Goal: Task Accomplishment & Management: Use online tool/utility

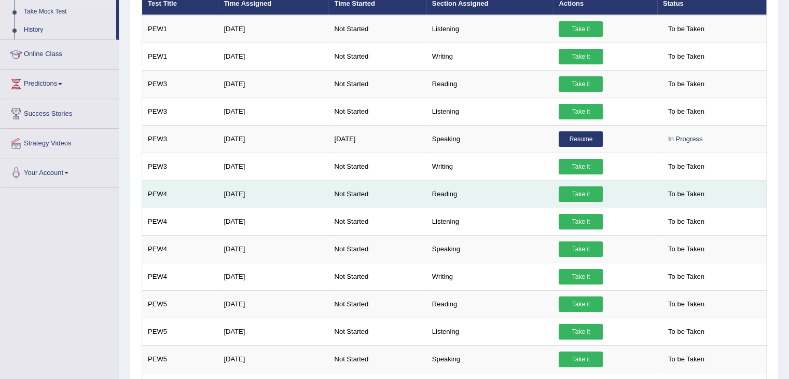
click at [588, 190] on link "Take it" at bounding box center [581, 194] width 44 height 16
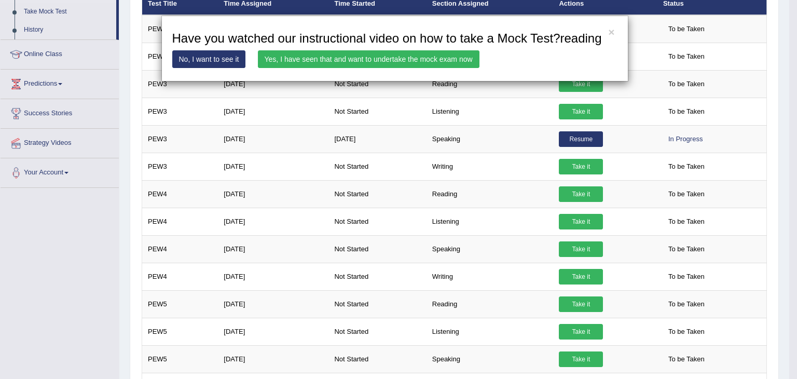
click at [420, 59] on link "Yes, I have seen that and want to undertake the mock exam now" at bounding box center [368, 59] width 221 height 18
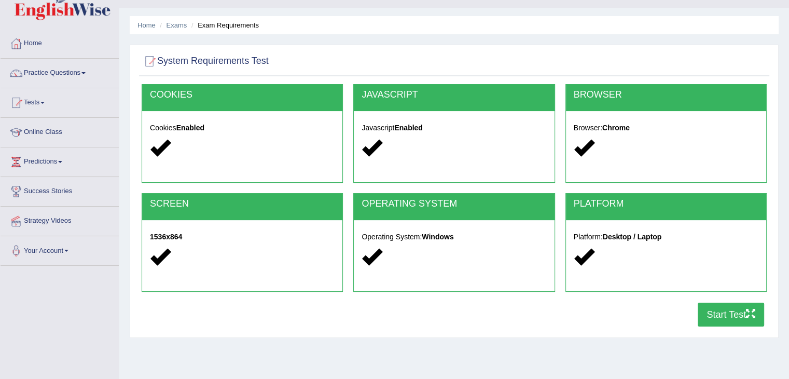
scroll to position [52, 0]
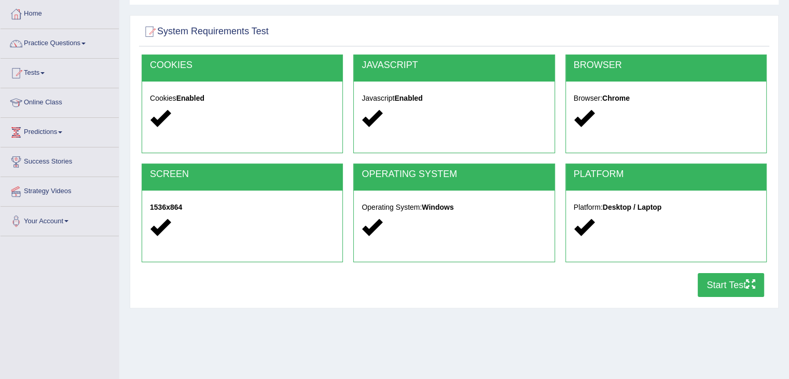
click at [731, 281] on button "Start Test" at bounding box center [731, 285] width 66 height 24
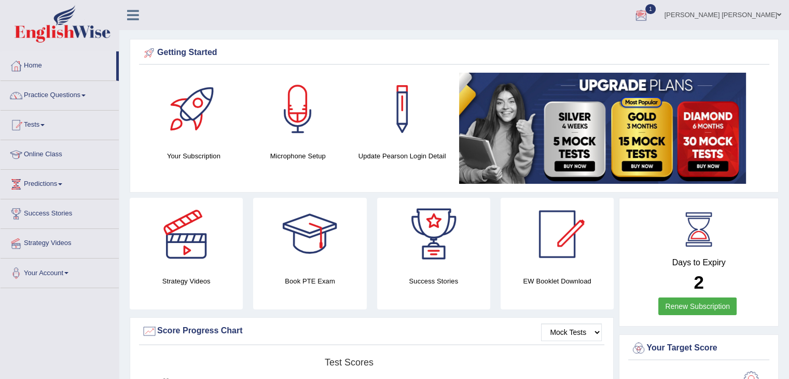
click at [649, 17] on div at bounding box center [641, 16] width 16 height 16
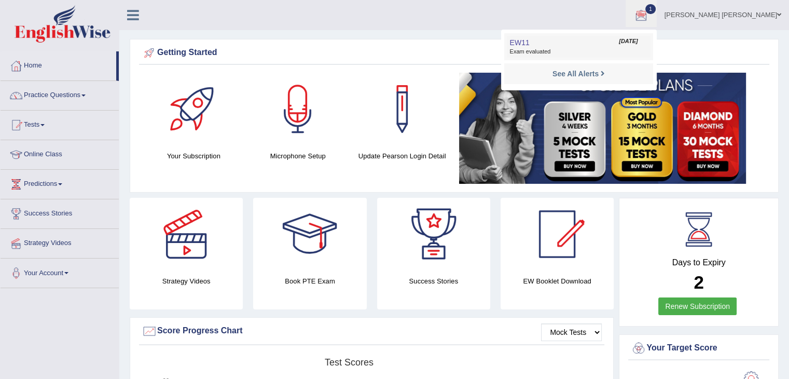
click at [650, 46] on link "EW11 Sep 4, 2025 Exam evaluated" at bounding box center [578, 47] width 143 height 22
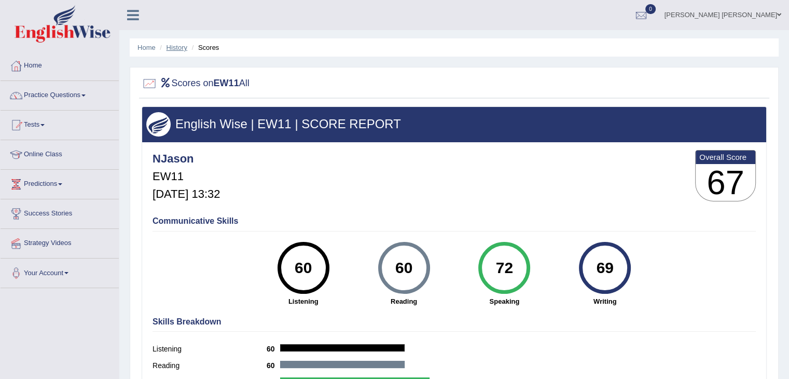
click at [178, 47] on link "History" at bounding box center [176, 48] width 21 height 8
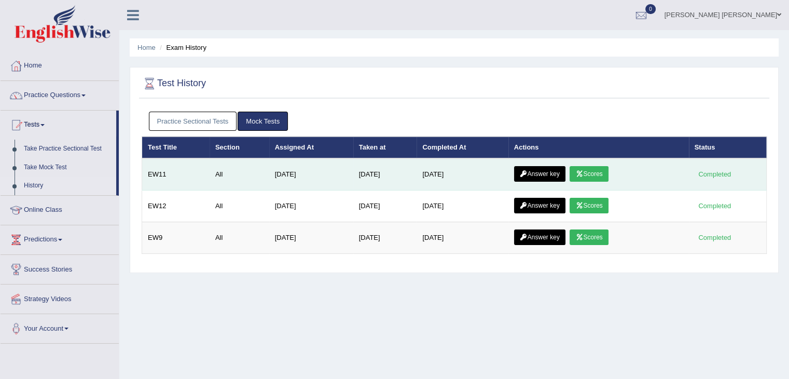
click at [592, 171] on link "Scores" at bounding box center [588, 174] width 38 height 16
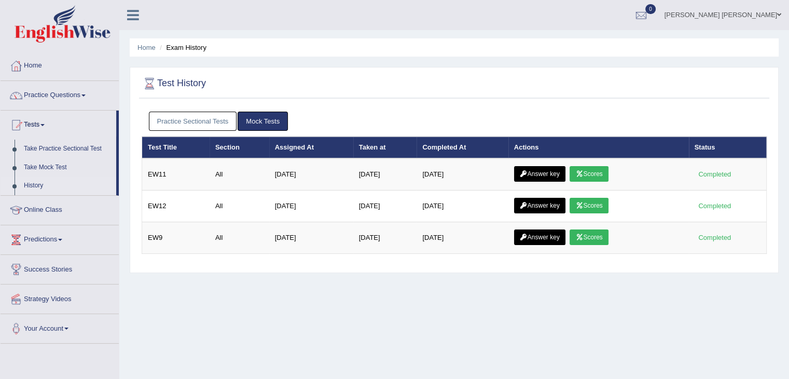
click at [550, 174] on link "Answer key" at bounding box center [539, 174] width 51 height 16
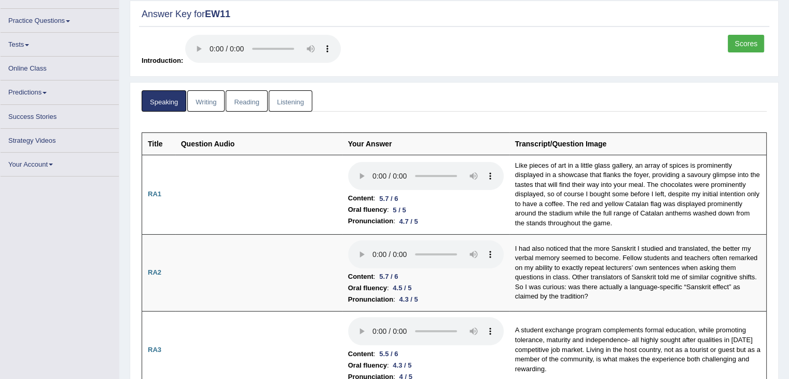
scroll to position [52, 0]
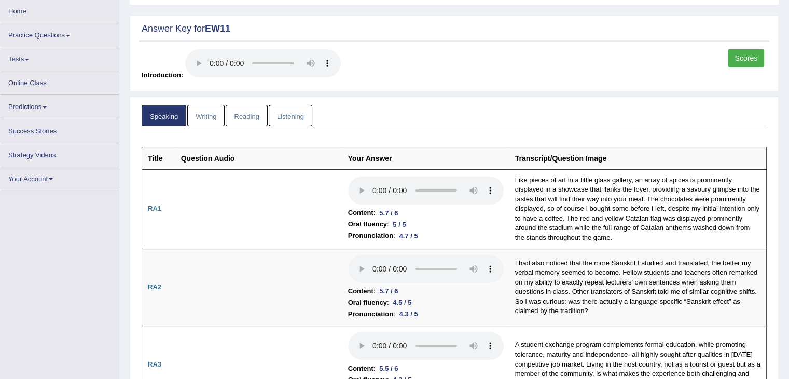
click at [204, 120] on link "Writing" at bounding box center [205, 115] width 37 height 21
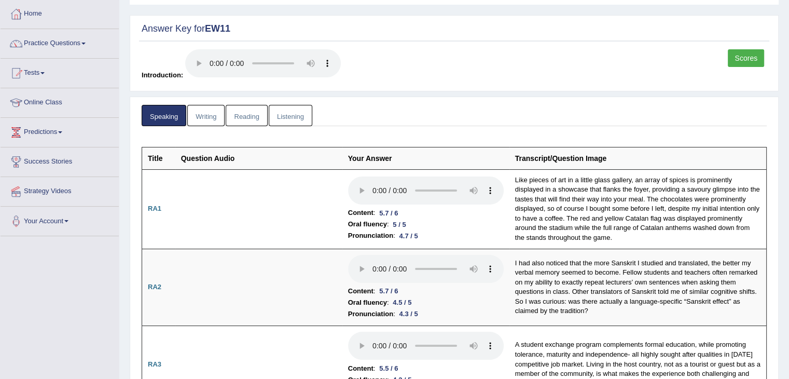
click at [244, 112] on link "Reading" at bounding box center [246, 115] width 41 height 21
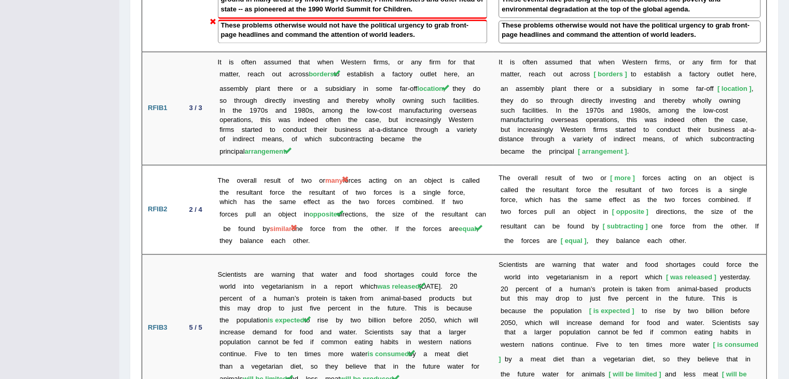
scroll to position [1686, 0]
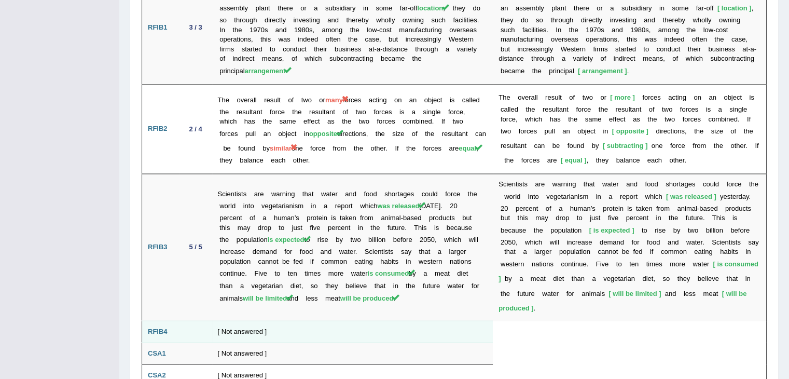
click at [271, 321] on td "[ Not answered ]" at bounding box center [352, 332] width 281 height 22
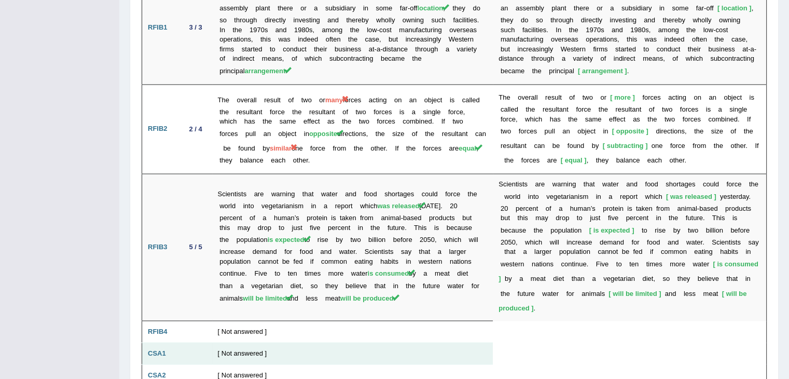
click at [272, 364] on td "[ Not answered ]" at bounding box center [352, 375] width 281 height 22
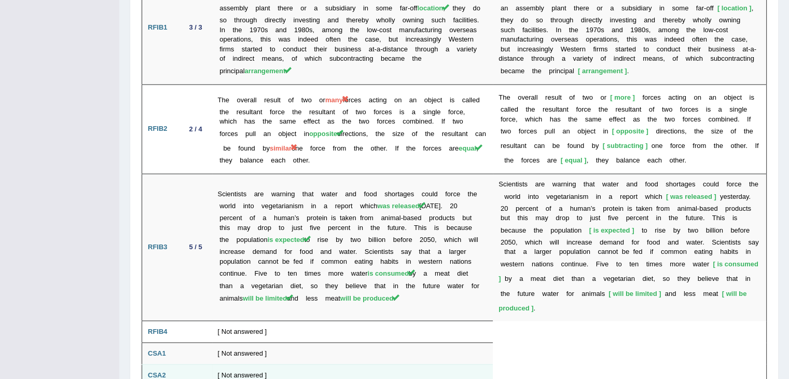
click at [268, 364] on td "[ Not answered ]" at bounding box center [352, 375] width 281 height 22
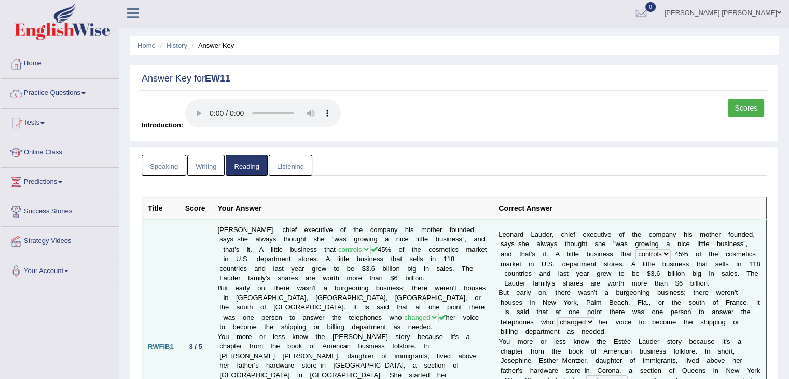
scroll to position [0, 0]
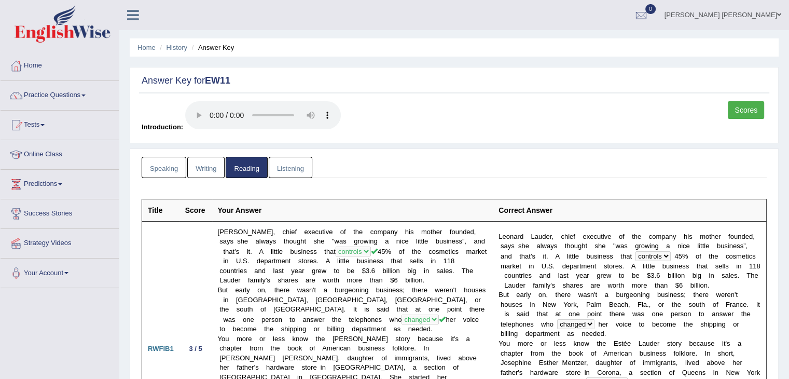
click at [286, 167] on link "Listening" at bounding box center [291, 167] width 44 height 21
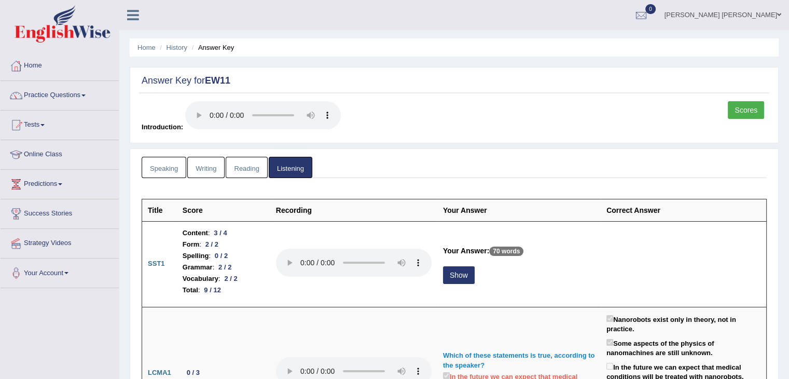
click at [163, 165] on link "Speaking" at bounding box center [164, 167] width 45 height 21
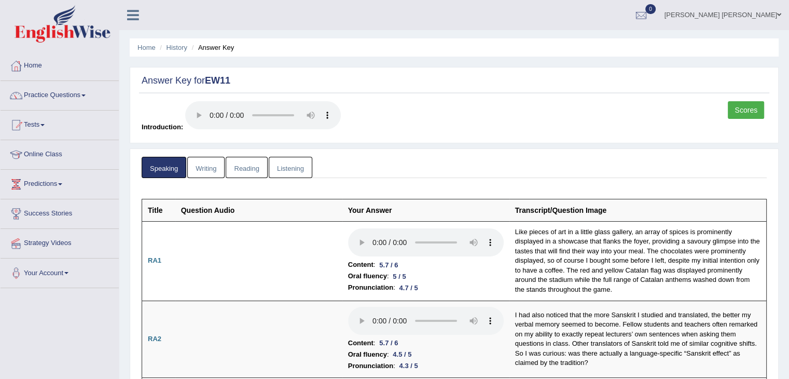
click at [203, 164] on link "Writing" at bounding box center [205, 167] width 37 height 21
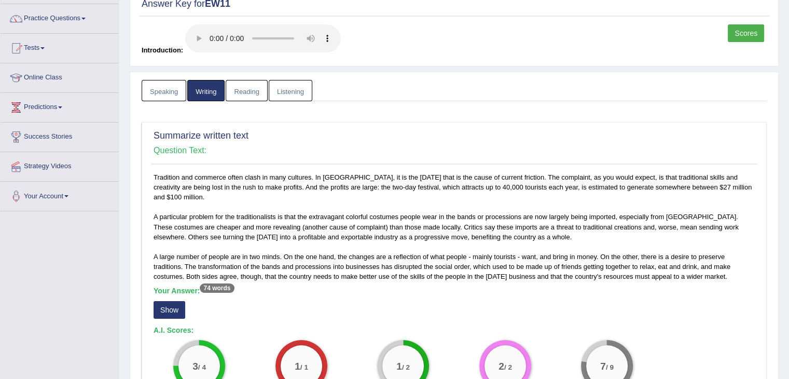
scroll to position [207, 0]
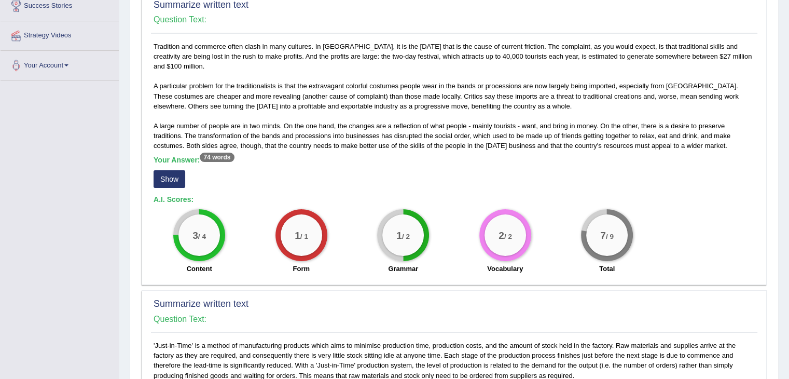
click at [177, 170] on button "Show" at bounding box center [170, 179] width 32 height 18
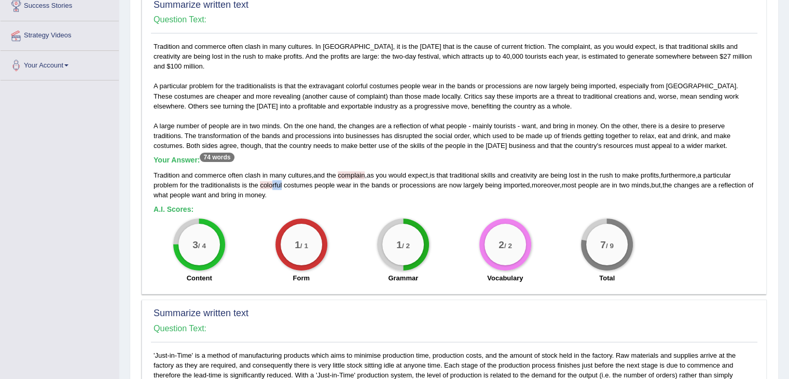
drag, startPoint x: 274, startPoint y: 174, endPoint x: 284, endPoint y: 175, distance: 9.9
click at [282, 181] on span "colorful" at bounding box center [271, 185] width 22 height 8
click at [263, 181] on span "colorful" at bounding box center [271, 185] width 22 height 8
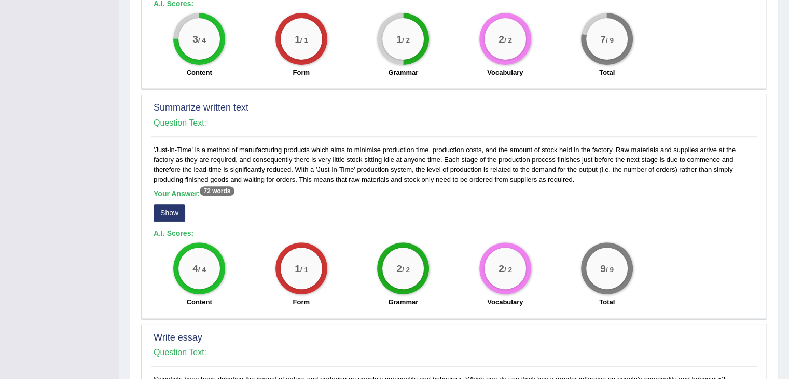
scroll to position [415, 0]
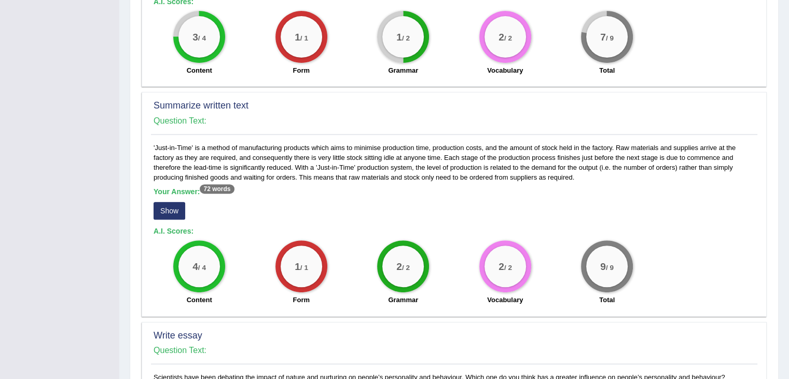
click at [180, 202] on button "Show" at bounding box center [170, 211] width 32 height 18
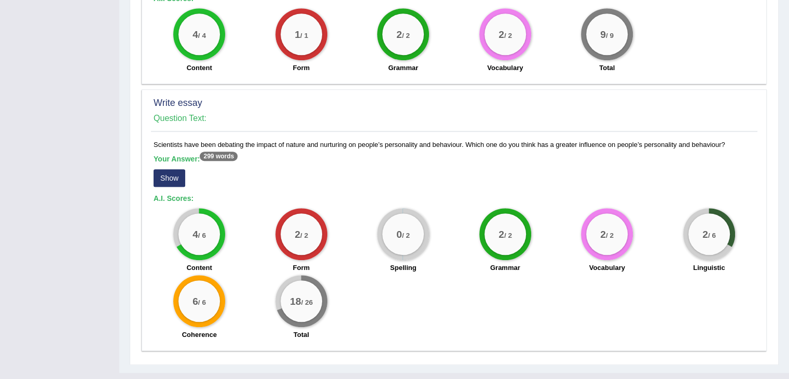
scroll to position [663, 0]
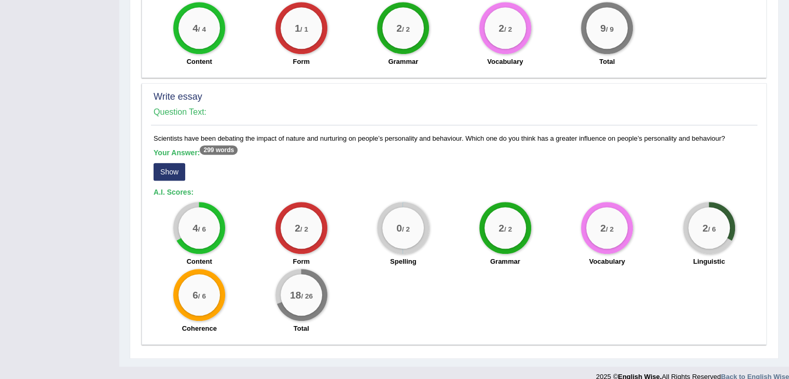
click at [172, 163] on button "Show" at bounding box center [170, 172] width 32 height 18
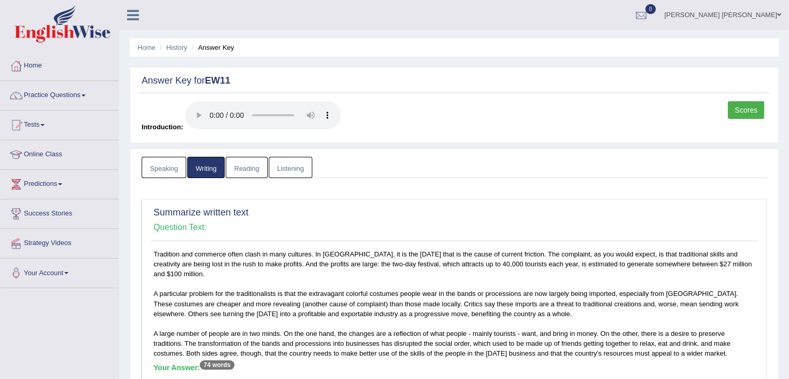
scroll to position [0, 0]
click at [257, 171] on link "Reading" at bounding box center [246, 167] width 41 height 21
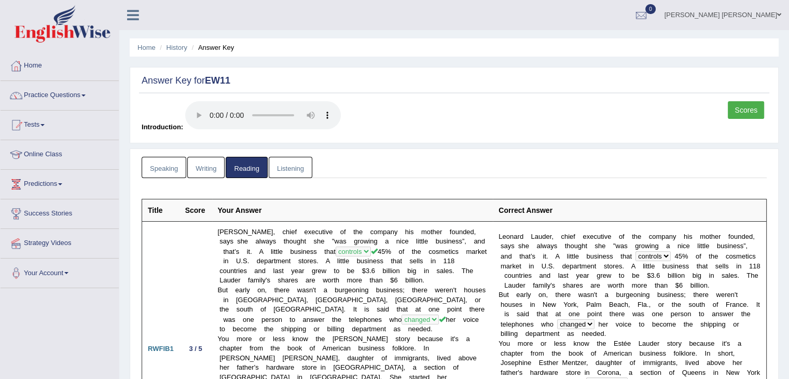
click at [290, 164] on link "Listening" at bounding box center [291, 167] width 44 height 21
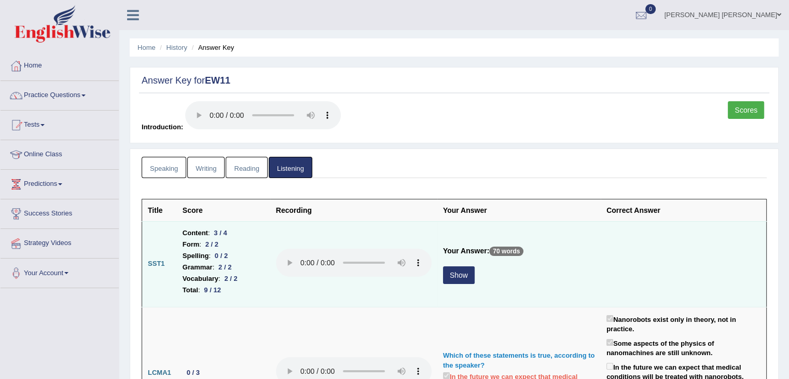
click at [467, 275] on button "Show" at bounding box center [459, 275] width 32 height 18
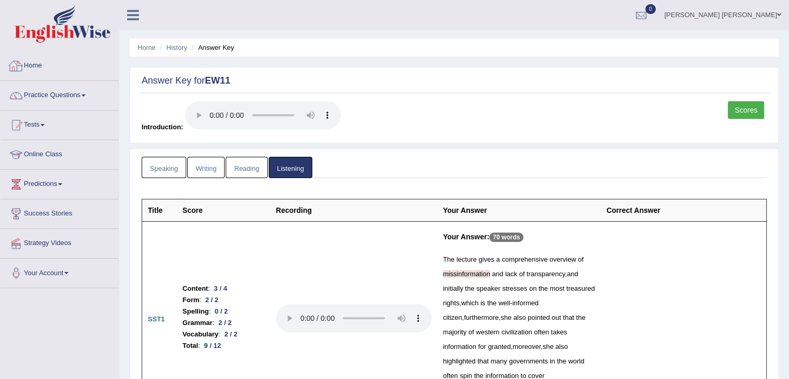
click at [45, 25] on img at bounding box center [63, 23] width 96 height 37
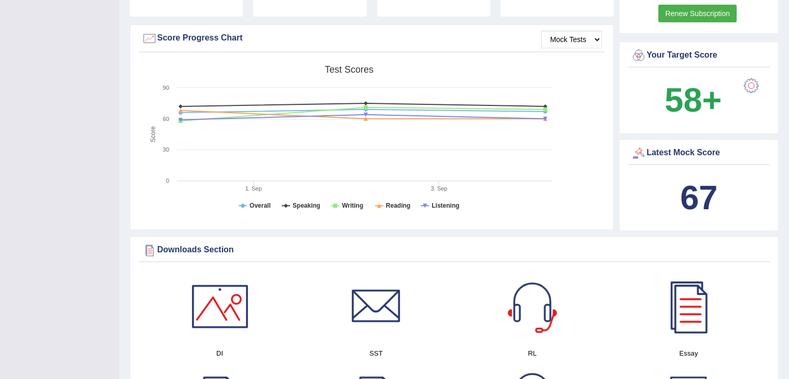
scroll to position [311, 0]
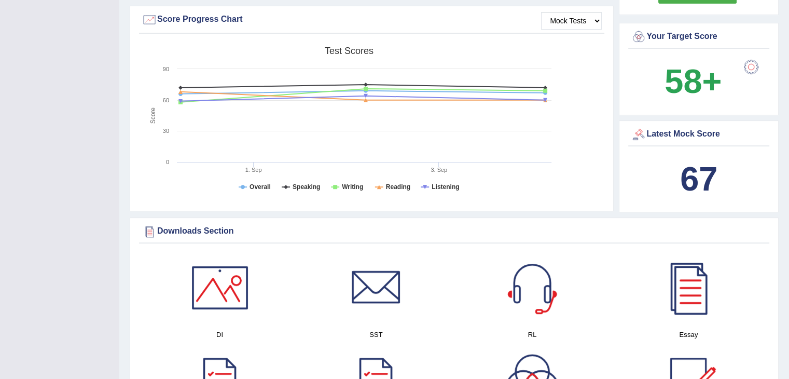
click at [563, 193] on div "Created with Highcharts 7.1.2 Score Test scores Overall Speaking Writing Readin…" at bounding box center [371, 123] width 465 height 164
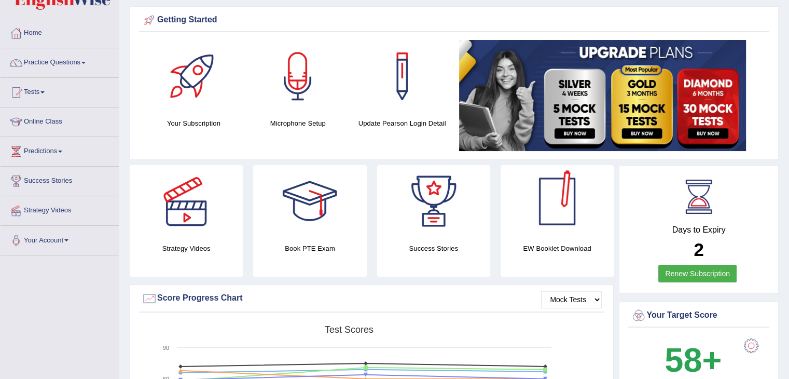
scroll to position [0, 0]
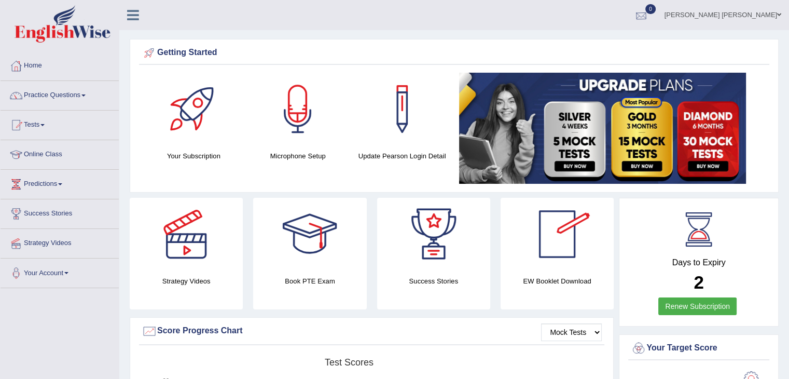
click at [649, 17] on div at bounding box center [641, 16] width 16 height 16
click at [598, 42] on strong "See All Alerts" at bounding box center [575, 43] width 46 height 8
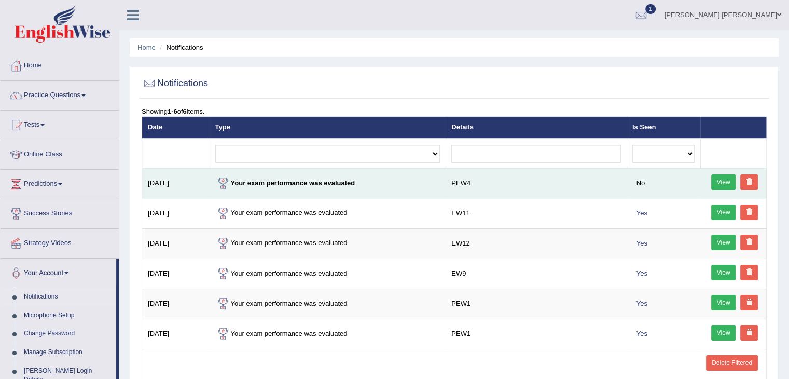
click at [720, 183] on link "View" at bounding box center [723, 182] width 25 height 16
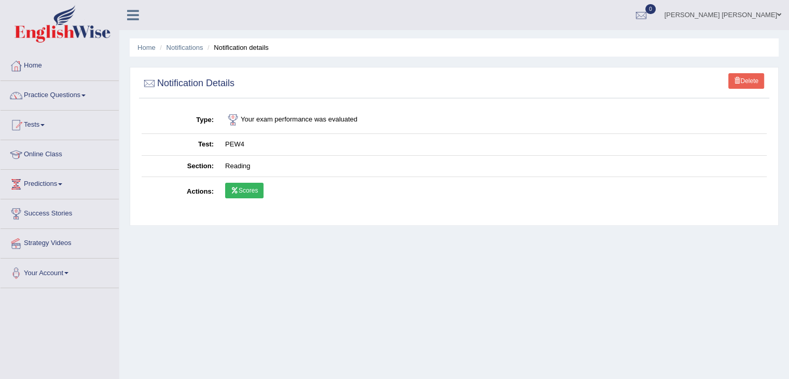
click at [247, 189] on link "Scores" at bounding box center [244, 191] width 38 height 16
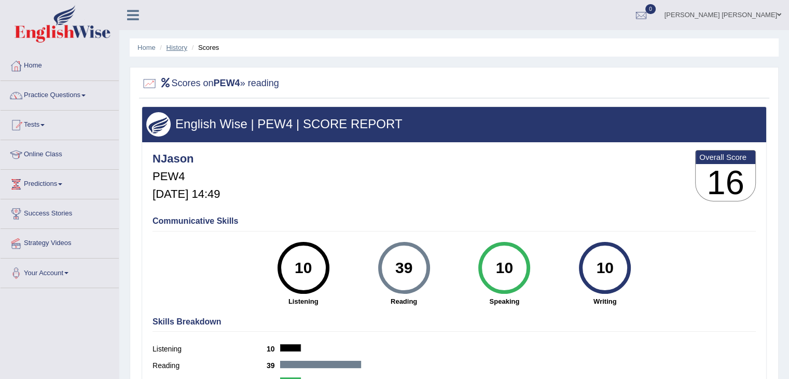
click at [185, 44] on link "History" at bounding box center [176, 48] width 21 height 8
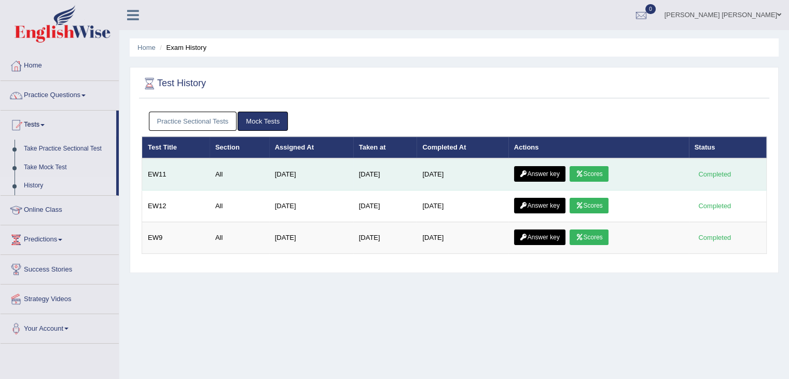
click at [589, 169] on link "Scores" at bounding box center [588, 174] width 38 height 16
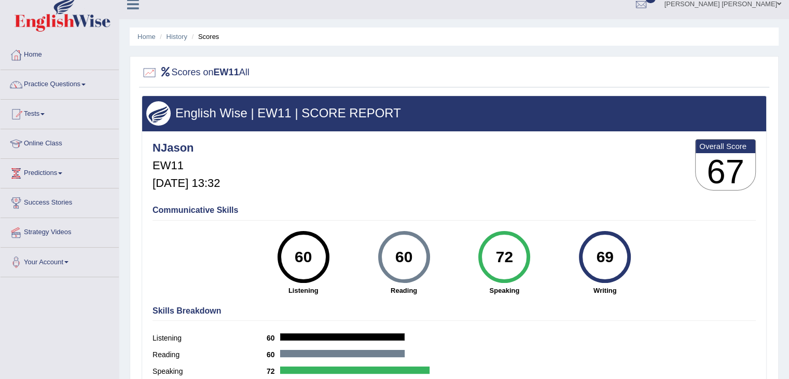
scroll to position [10, 0]
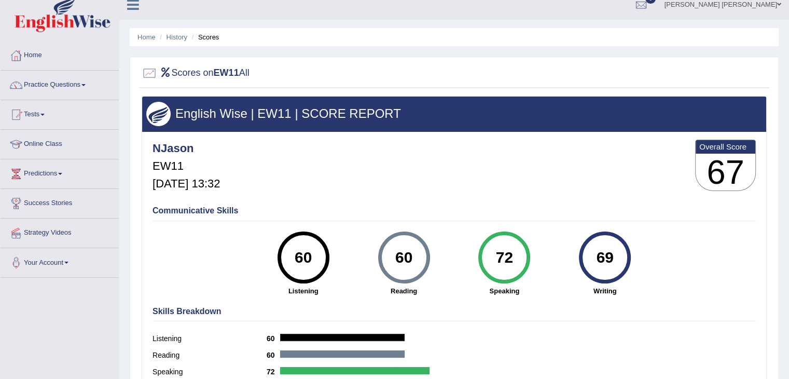
click at [50, 18] on img at bounding box center [63, 13] width 96 height 37
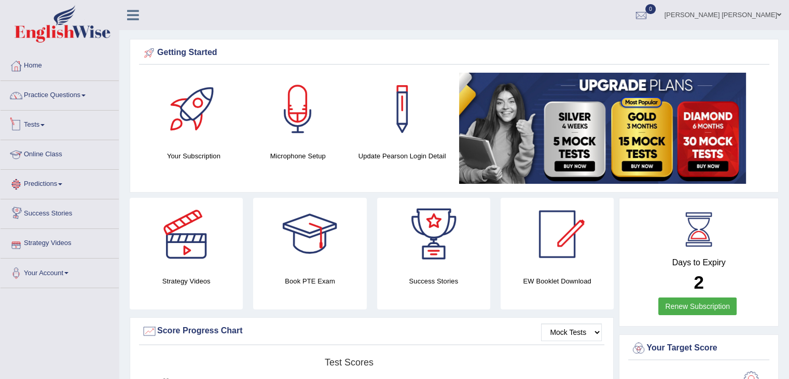
click at [77, 99] on link "Practice Questions" at bounding box center [60, 94] width 118 height 26
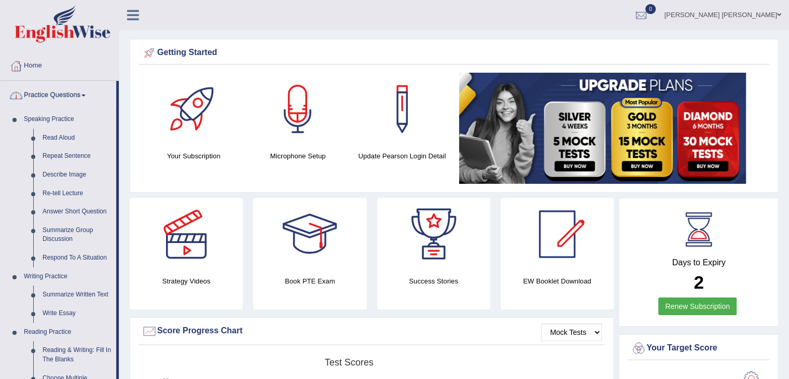
click at [65, 96] on link "Practice Questions" at bounding box center [59, 94] width 116 height 26
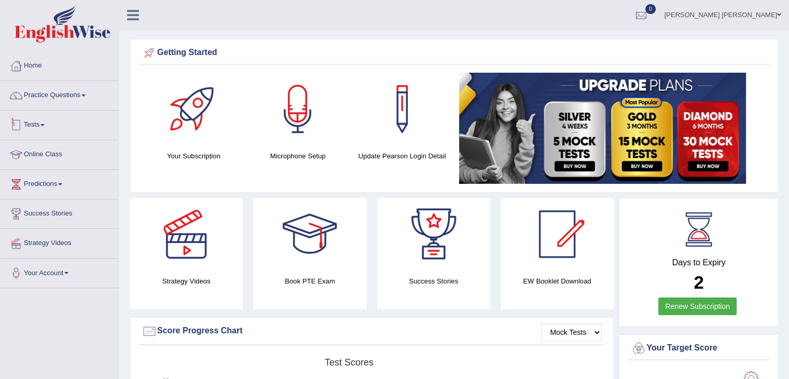
click at [61, 126] on link "Tests" at bounding box center [60, 123] width 118 height 26
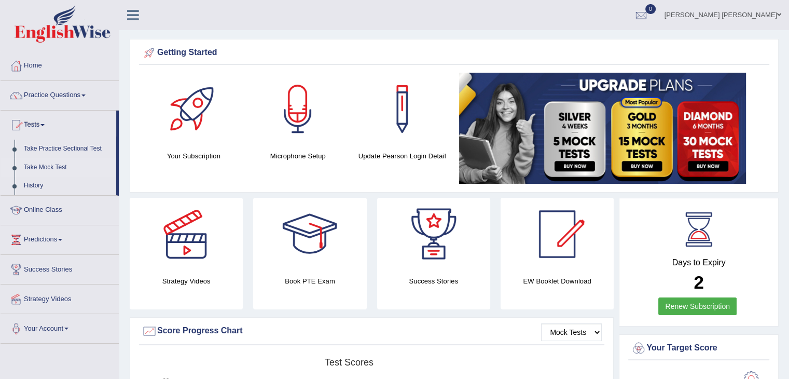
click at [71, 165] on link "Take Mock Test" at bounding box center [67, 167] width 97 height 19
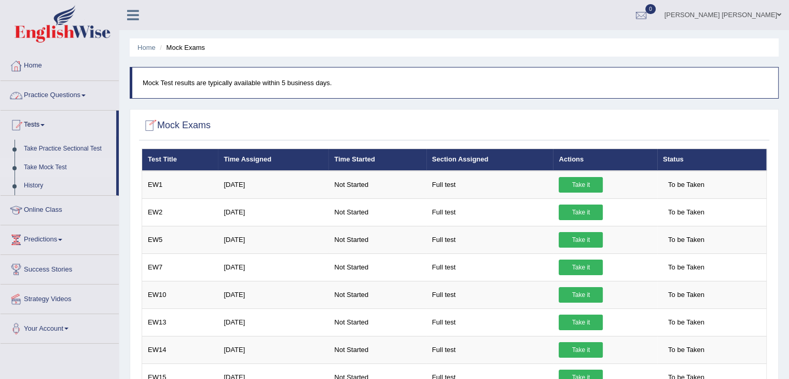
click at [54, 25] on img at bounding box center [63, 23] width 96 height 37
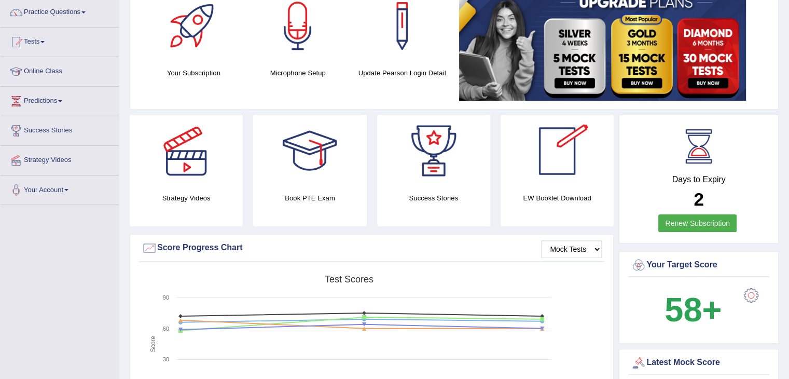
scroll to position [156, 0]
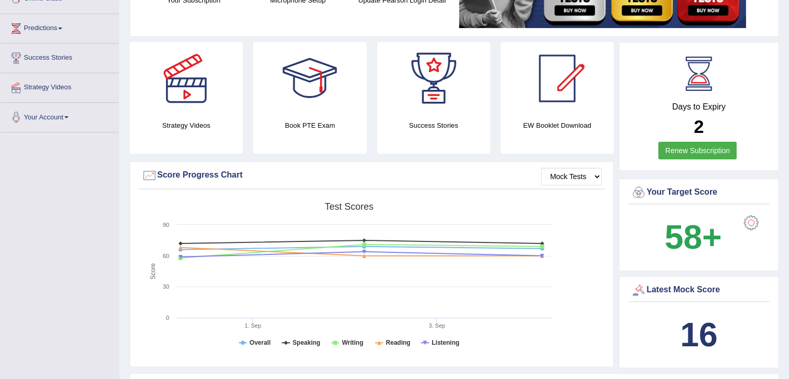
click at [692, 252] on b "58+" at bounding box center [692, 237] width 57 height 38
click at [741, 220] on div at bounding box center [751, 222] width 21 height 21
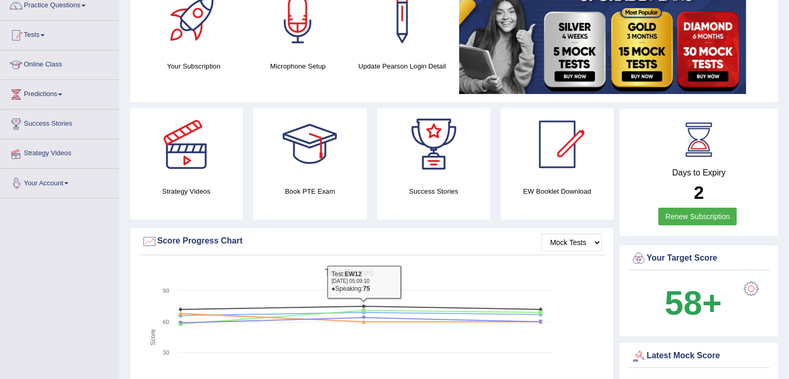
scroll to position [52, 0]
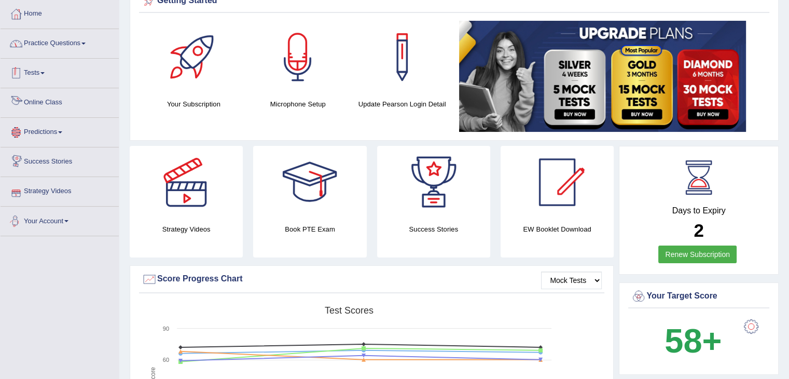
click at [59, 45] on link "Practice Questions" at bounding box center [60, 42] width 118 height 26
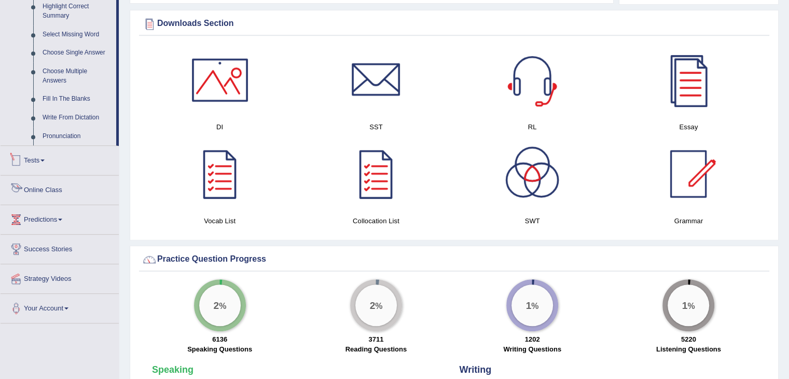
click at [55, 159] on link "Tests" at bounding box center [60, 159] width 118 height 26
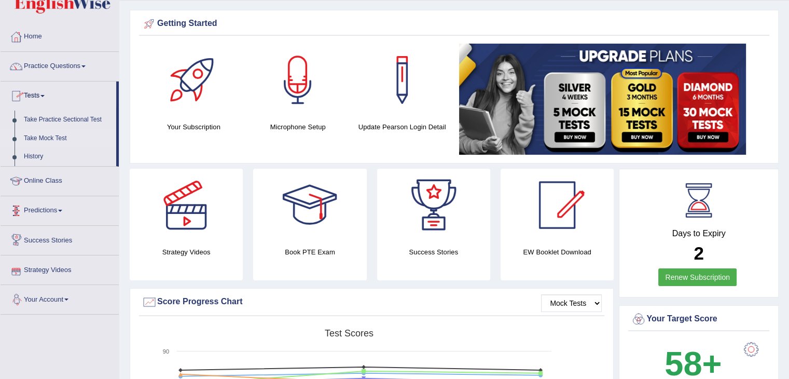
scroll to position [20, 0]
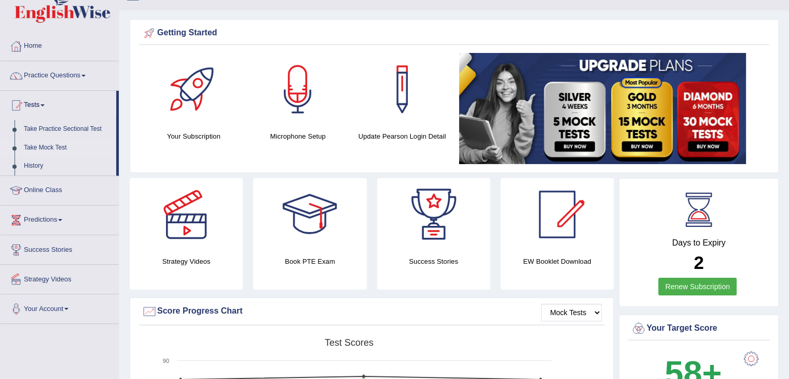
click at [60, 146] on link "Take Mock Test" at bounding box center [67, 147] width 97 height 19
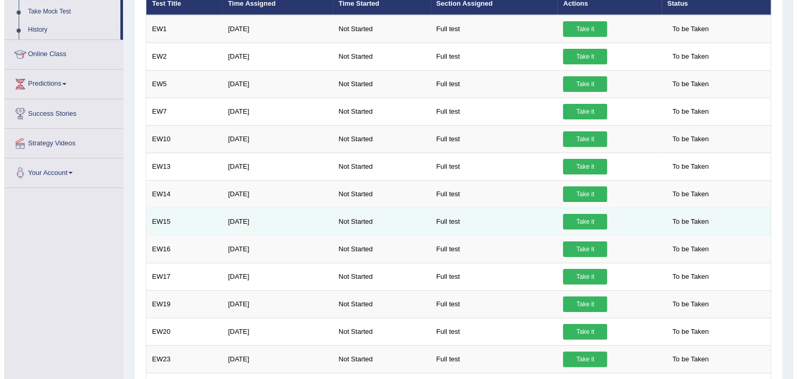
scroll to position [156, 0]
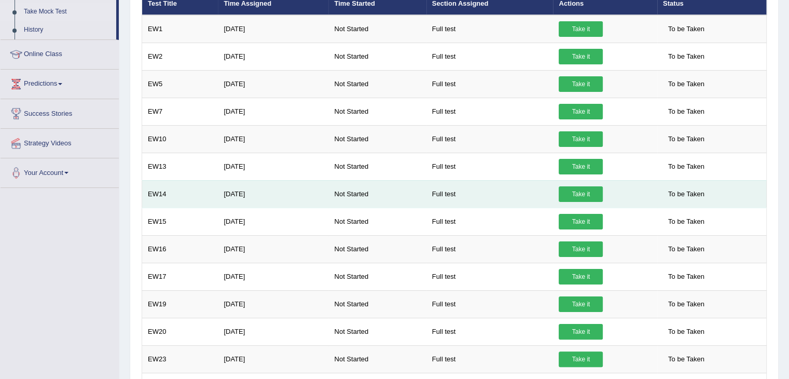
click at [562, 187] on link "Take it" at bounding box center [581, 194] width 44 height 16
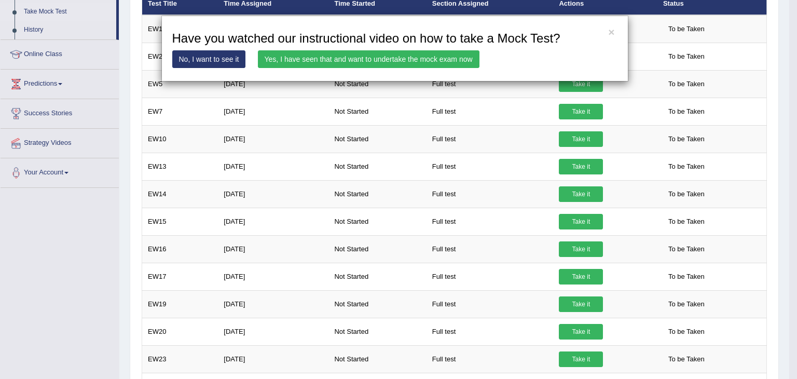
click at [419, 62] on link "Yes, I have seen that and want to undertake the mock exam now" at bounding box center [368, 59] width 221 height 18
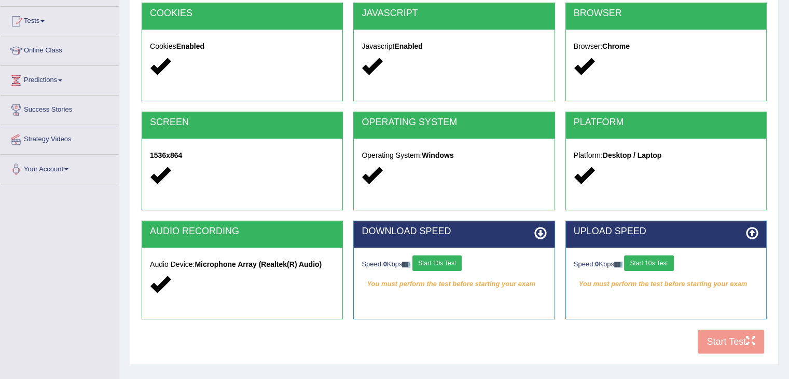
click at [451, 264] on button "Start 10s Test" at bounding box center [436, 263] width 49 height 16
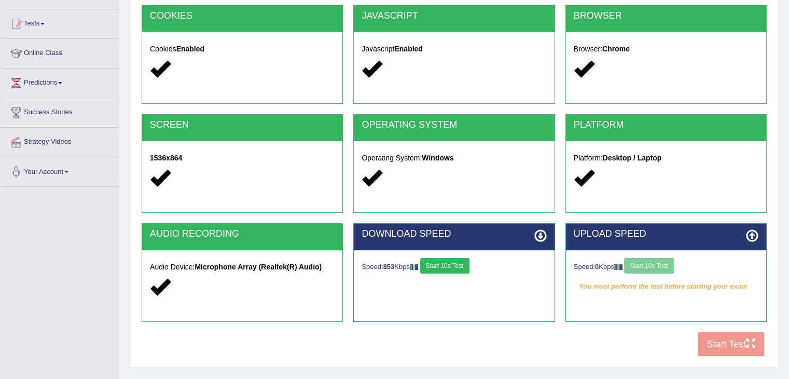
scroll to position [104, 0]
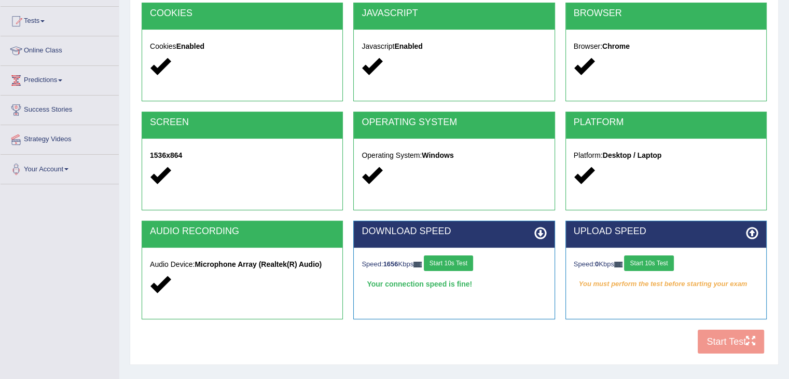
click at [670, 263] on button "Start 10s Test" at bounding box center [648, 263] width 49 height 16
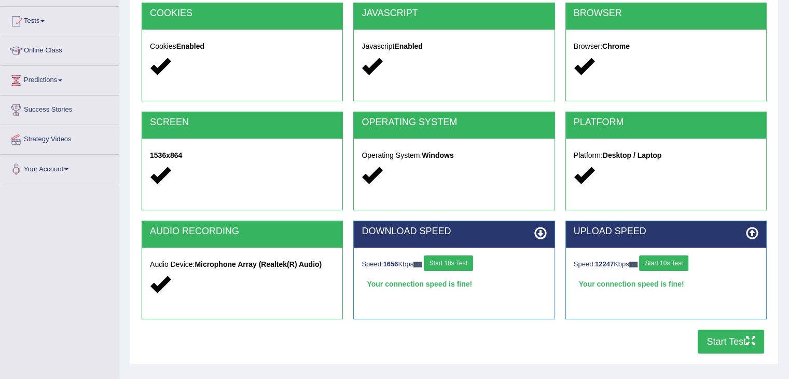
click at [746, 340] on icon "button" at bounding box center [750, 340] width 9 height 9
